Goal: Navigation & Orientation: Find specific page/section

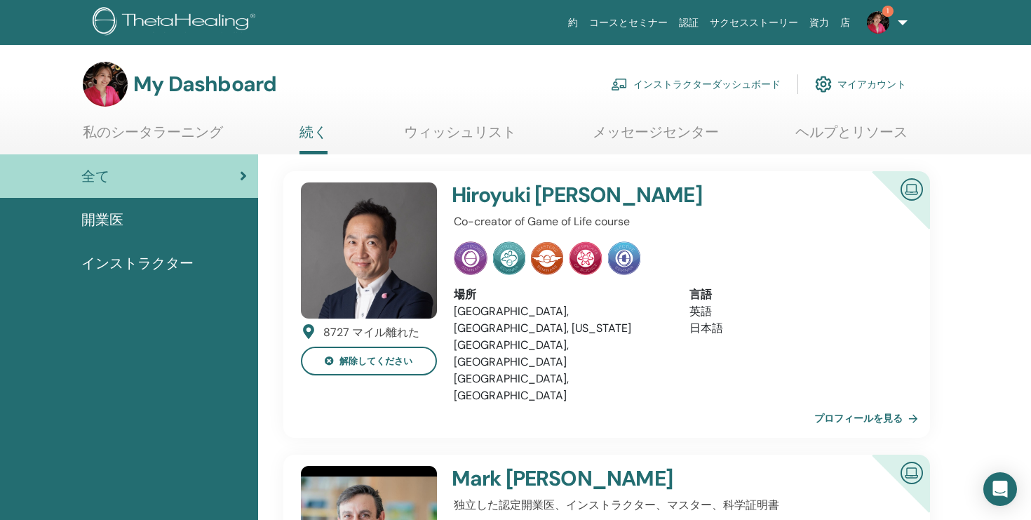
click at [883, 14] on span "1" at bounding box center [887, 11] width 11 height 11
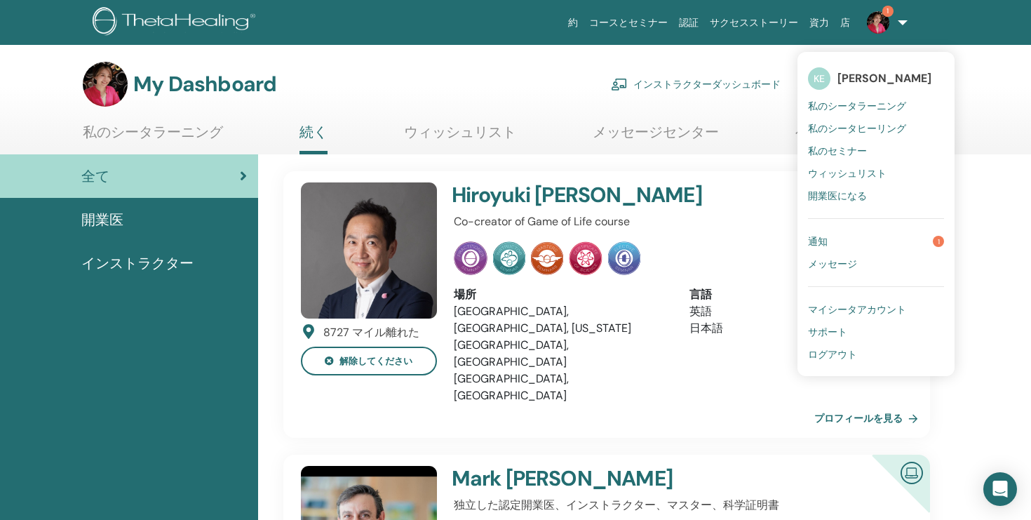
click at [820, 235] on span "通知" at bounding box center [818, 241] width 20 height 13
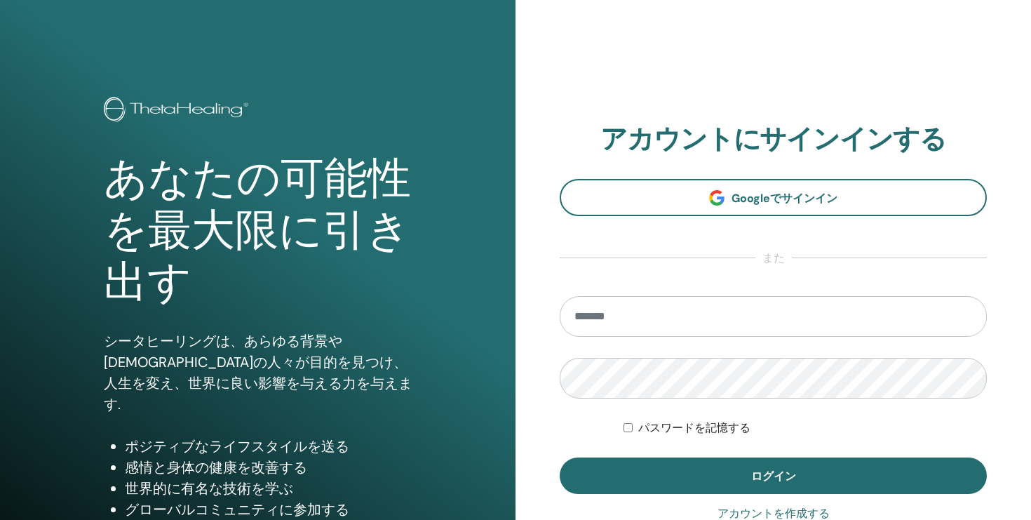
click at [676, 316] on input "email" at bounding box center [773, 316] width 427 height 41
type input "**********"
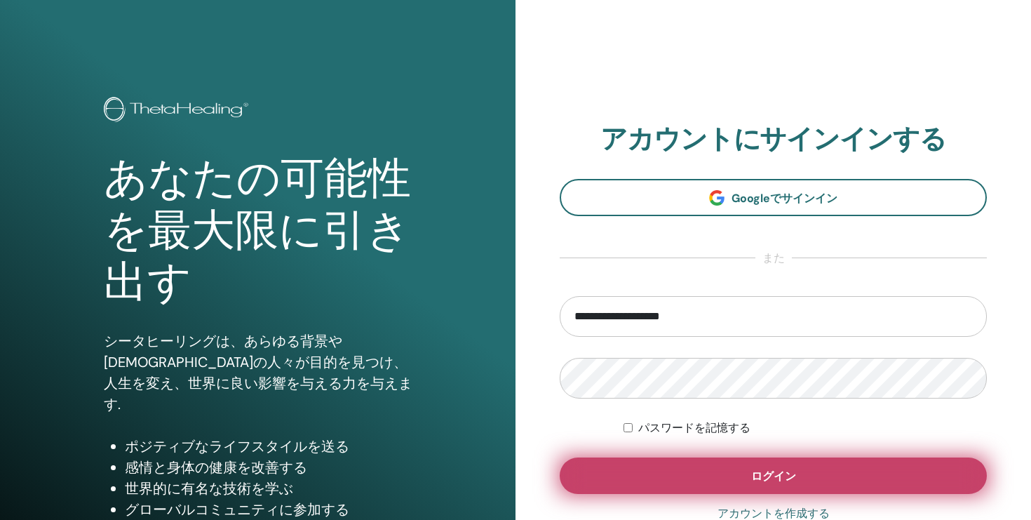
click at [678, 465] on button "ログイン" at bounding box center [773, 475] width 427 height 36
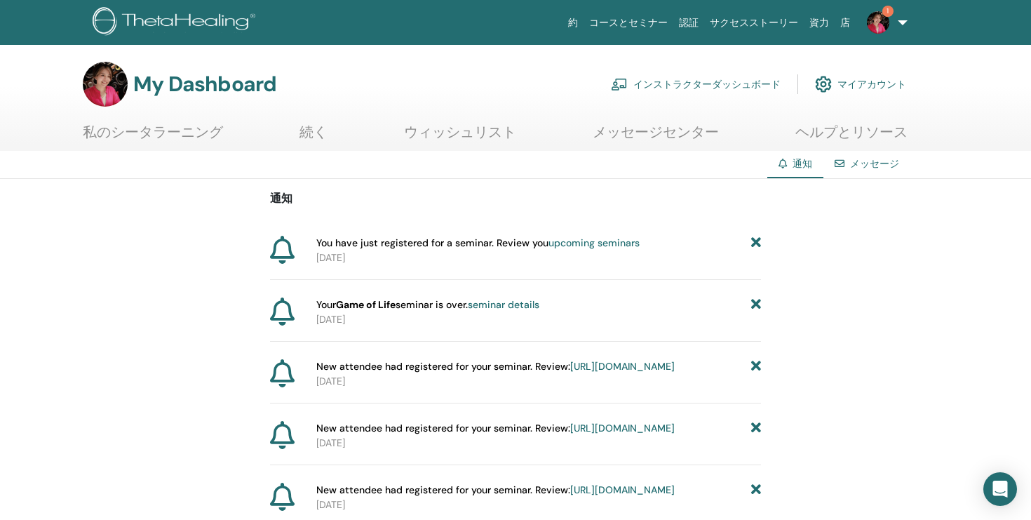
click at [881, 20] on img at bounding box center [878, 22] width 22 height 22
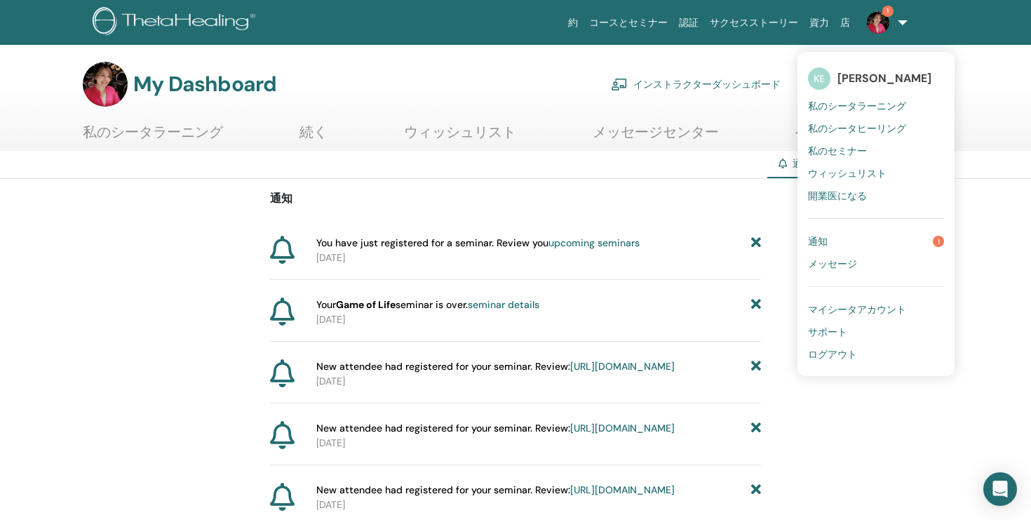
click at [874, 76] on span "[PERSON_NAME]" at bounding box center [884, 78] width 94 height 15
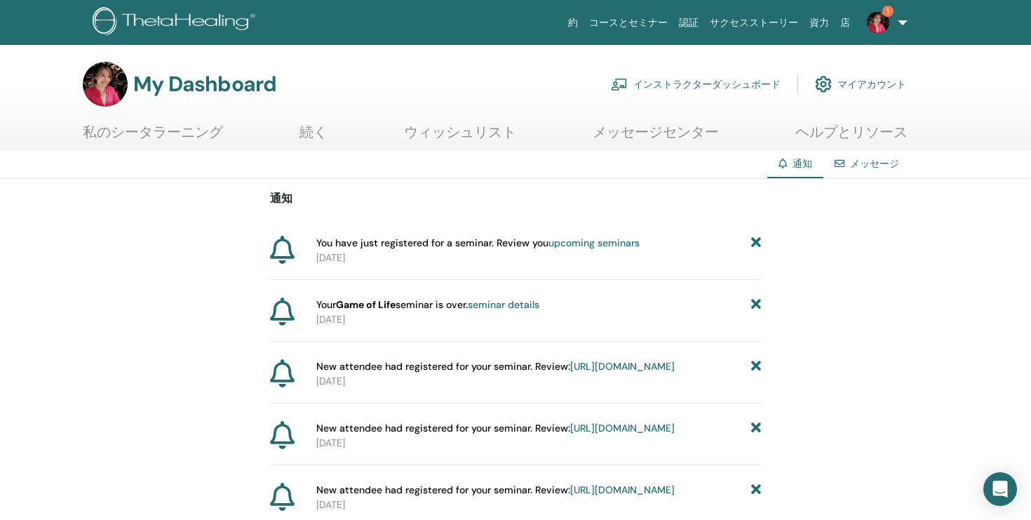
click at [878, 18] on img at bounding box center [878, 22] width 22 height 22
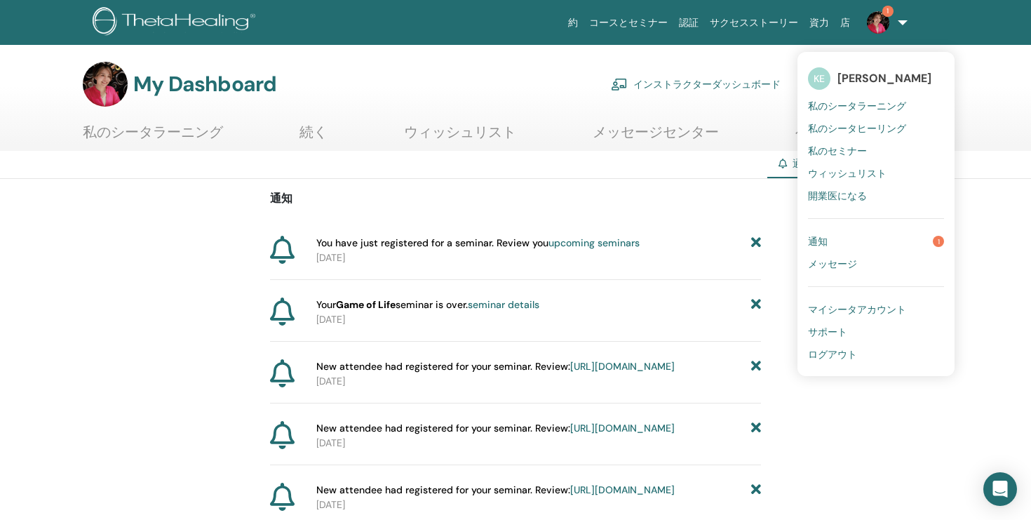
click at [860, 105] on span "私のシータラーニング" at bounding box center [857, 106] width 98 height 13
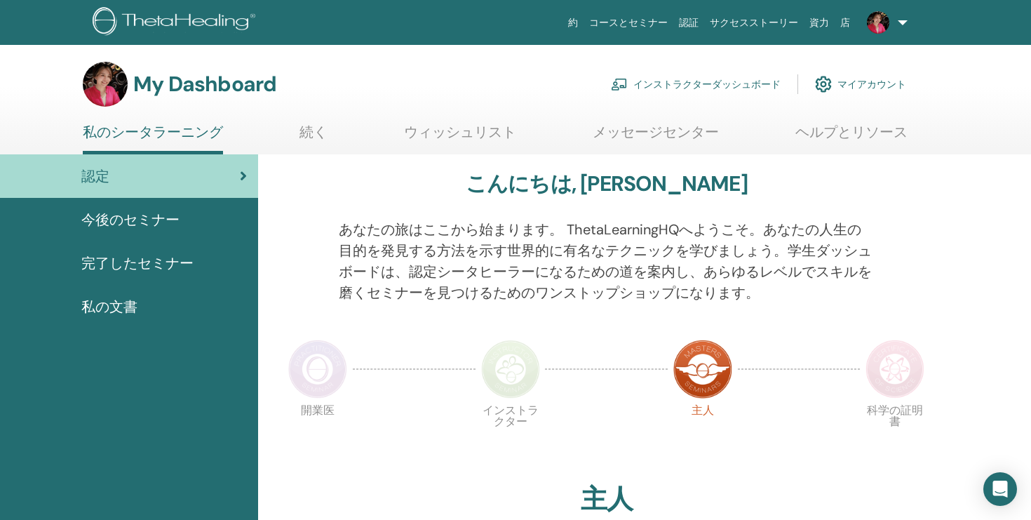
click at [661, 79] on link "インストラクターダッシュボード" at bounding box center [696, 84] width 170 height 31
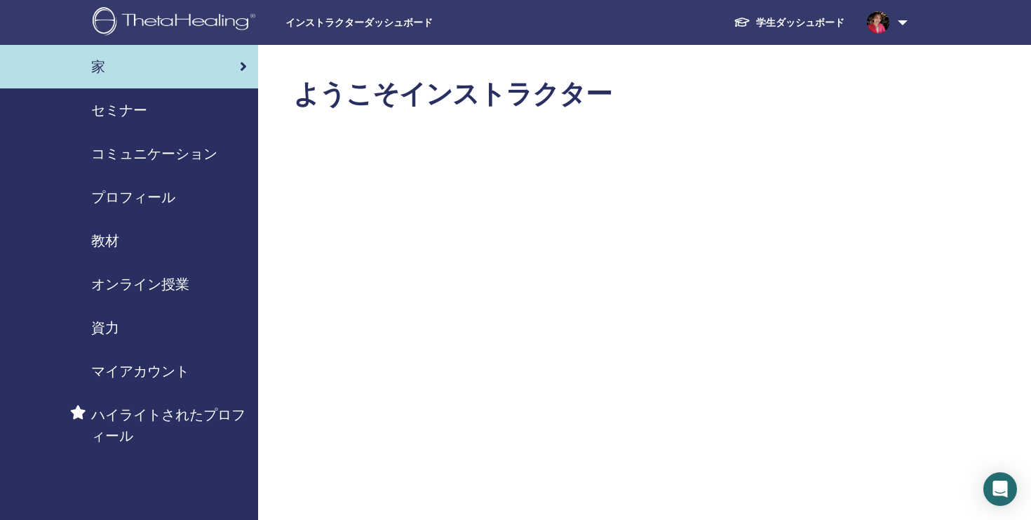
click at [154, 59] on div "家" at bounding box center [129, 66] width 236 height 21
click at [175, 120] on div "セミナー" at bounding box center [129, 110] width 236 height 21
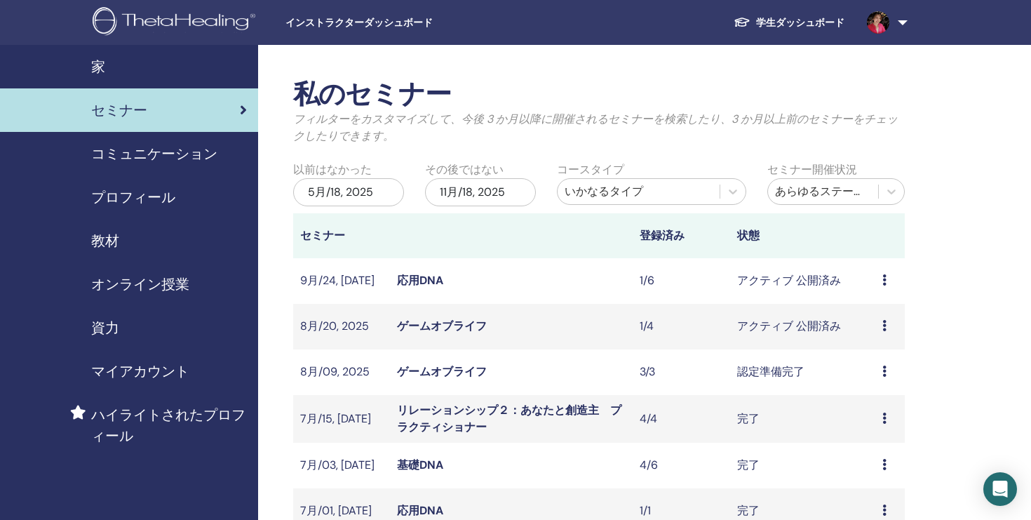
click at [813, 29] on link "学生ダッシュボード" at bounding box center [788, 23] width 133 height 26
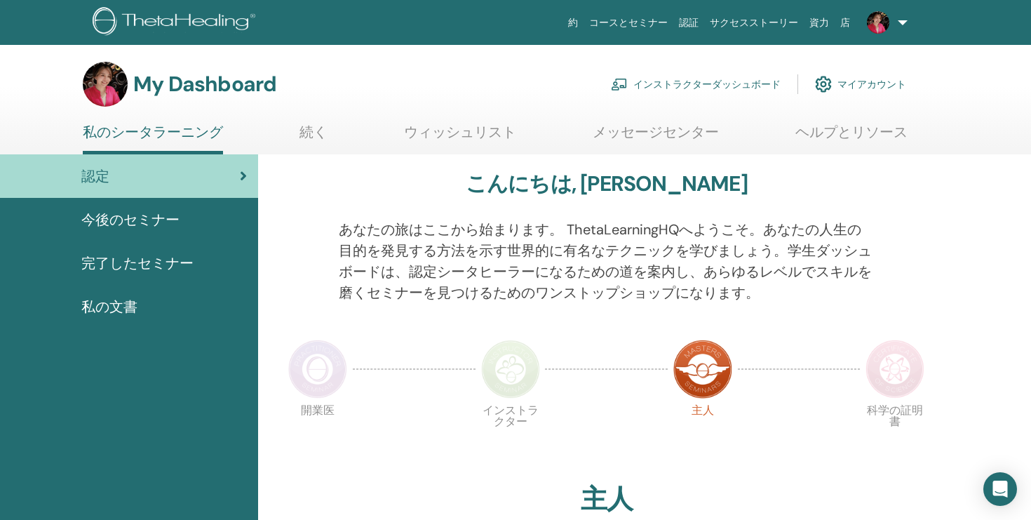
click at [316, 138] on link "続く" at bounding box center [313, 136] width 28 height 27
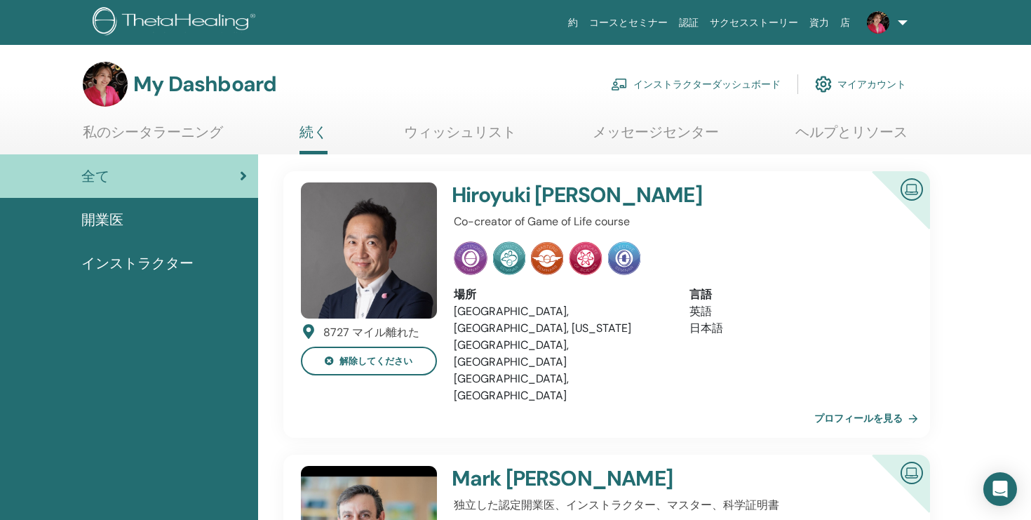
click at [695, 81] on link "インストラクターダッシュボード" at bounding box center [696, 84] width 170 height 31
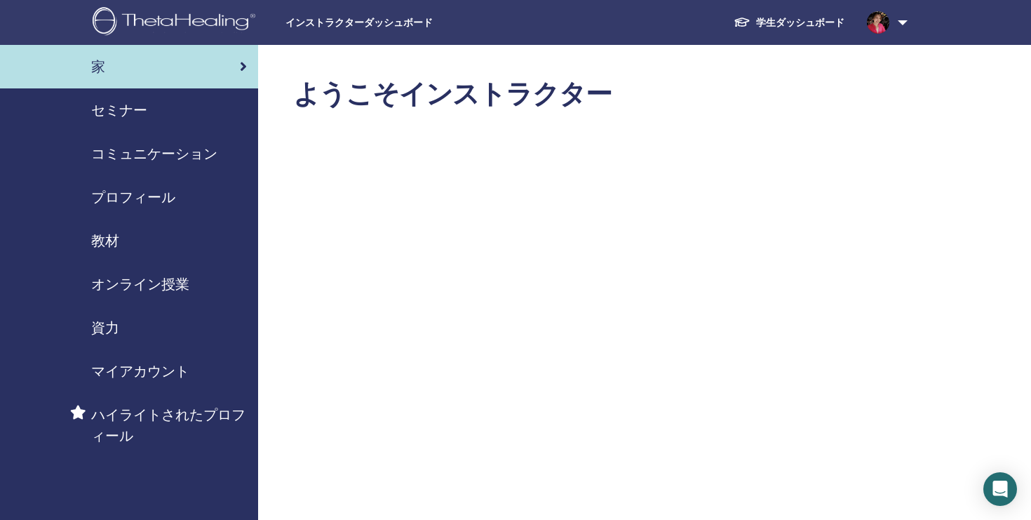
click at [161, 108] on div "セミナー" at bounding box center [129, 110] width 236 height 21
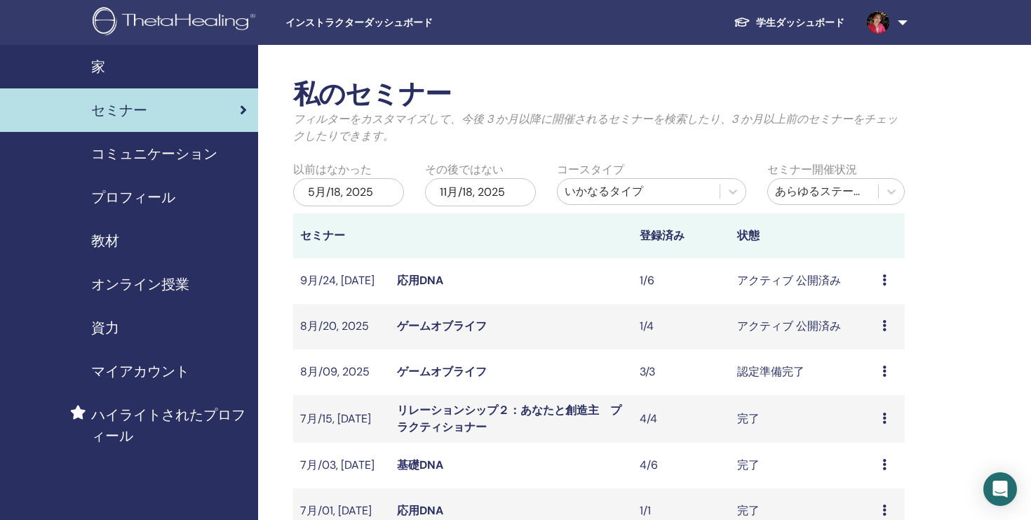
click at [785, 14] on link "学生ダッシュボード" at bounding box center [788, 23] width 133 height 26
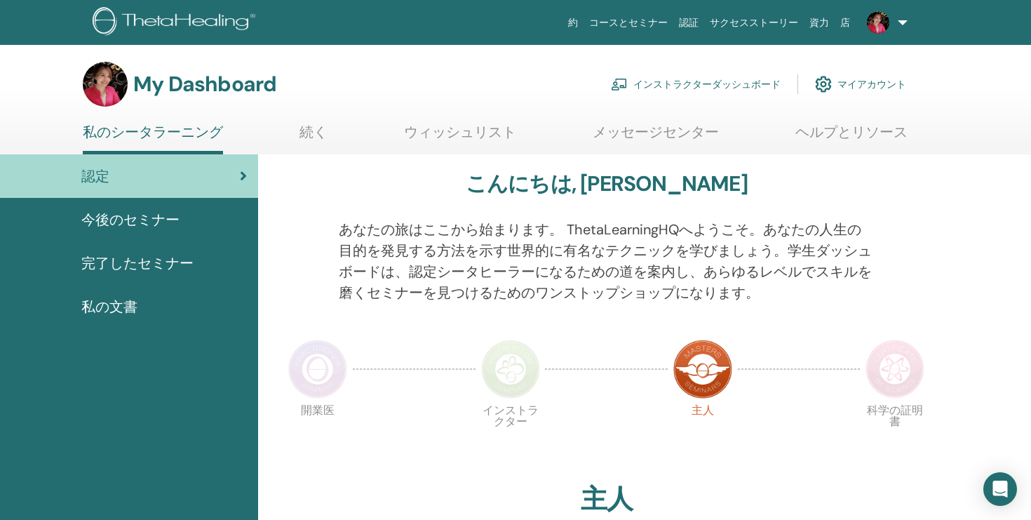
click at [675, 74] on link "インストラクターダッシュボード" at bounding box center [696, 84] width 170 height 31
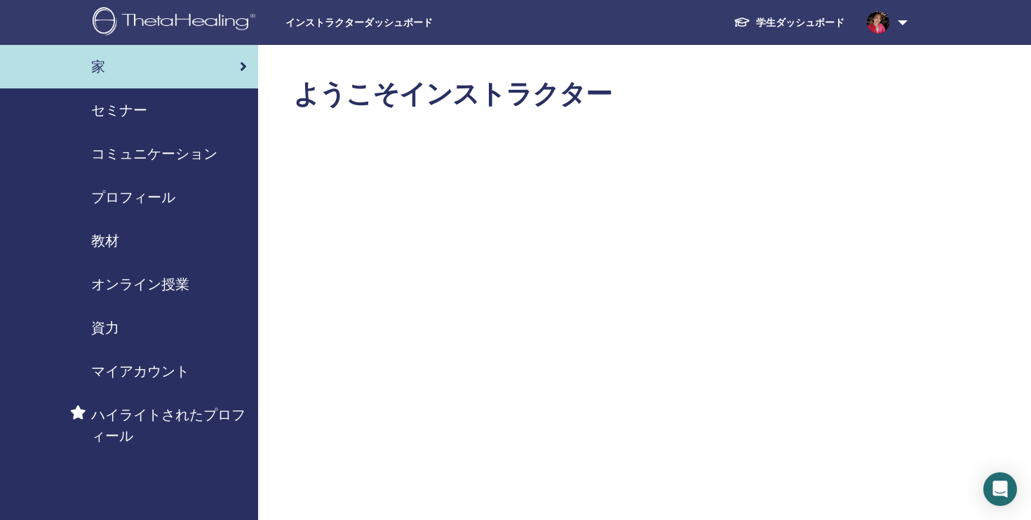
click at [151, 102] on div "セミナー" at bounding box center [129, 110] width 236 height 21
